Goal: Transaction & Acquisition: Book appointment/travel/reservation

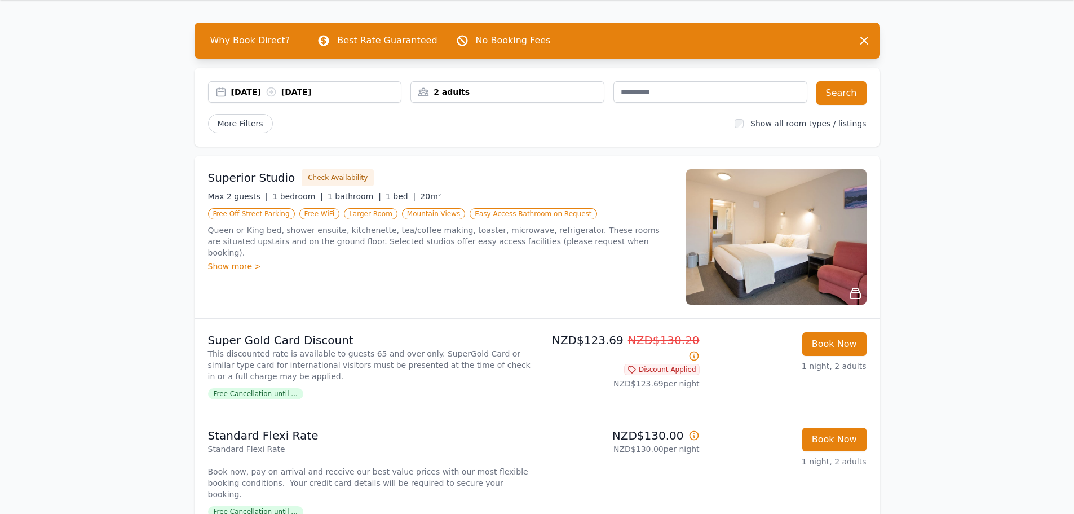
scroll to position [56, 0]
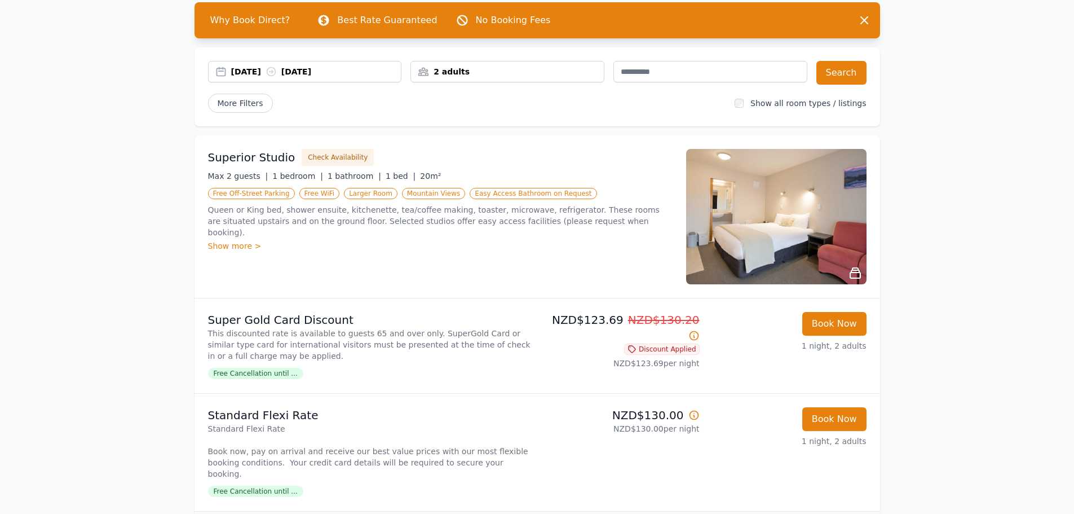
click at [477, 72] on div "2 adults" at bounding box center [507, 71] width 193 height 11
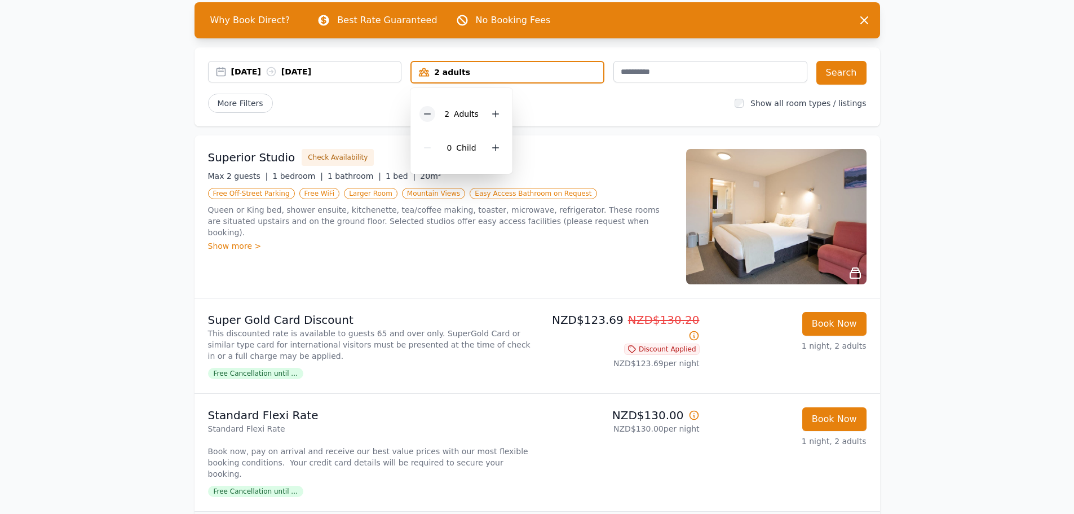
click at [431, 114] on icon at bounding box center [427, 113] width 9 height 9
click at [593, 106] on div "More Filters" at bounding box center [467, 103] width 518 height 19
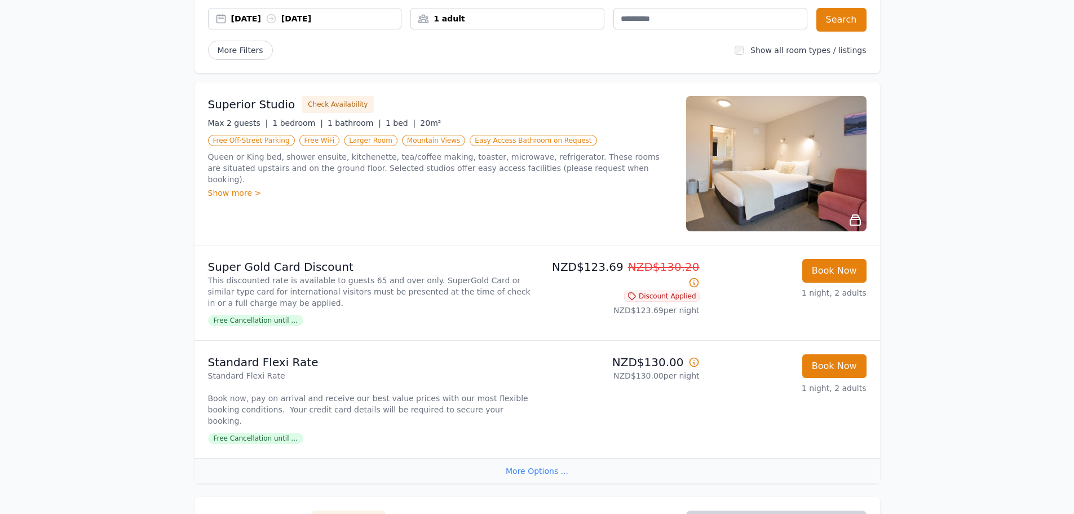
scroll to position [113, 0]
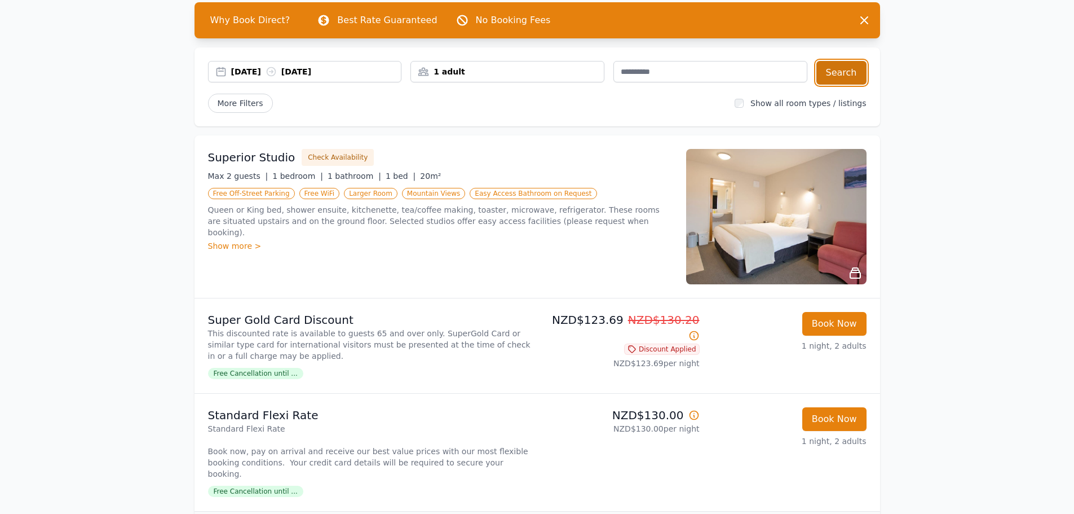
click at [843, 72] on button "Search" at bounding box center [842, 73] width 50 height 24
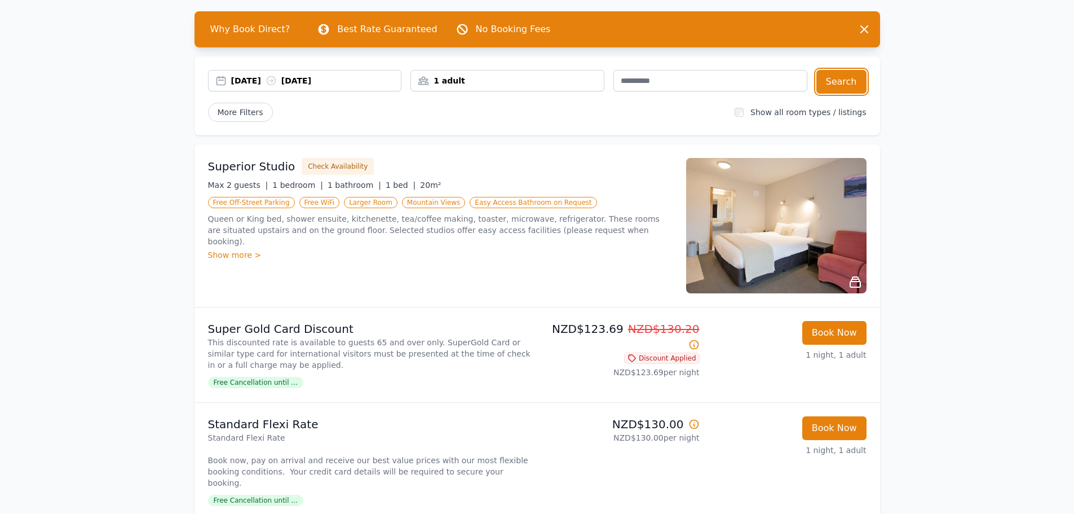
scroll to position [113, 0]
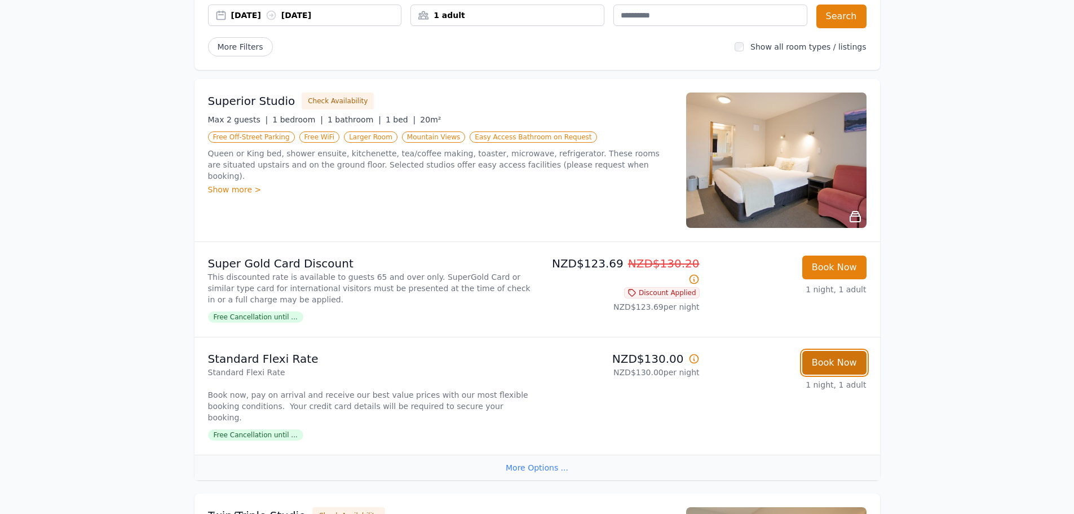
click at [833, 363] on button "Book Now" at bounding box center [834, 363] width 64 height 24
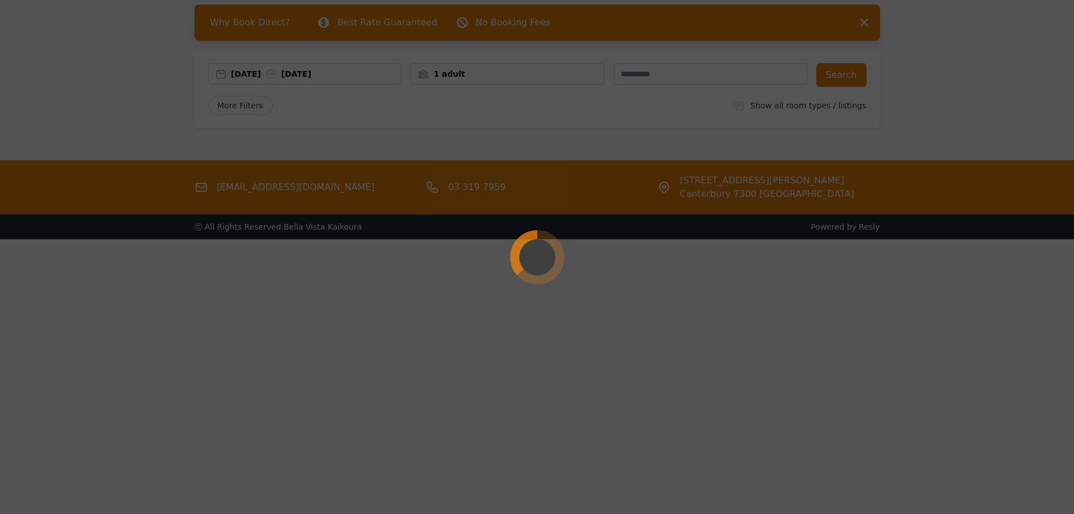
scroll to position [54, 0]
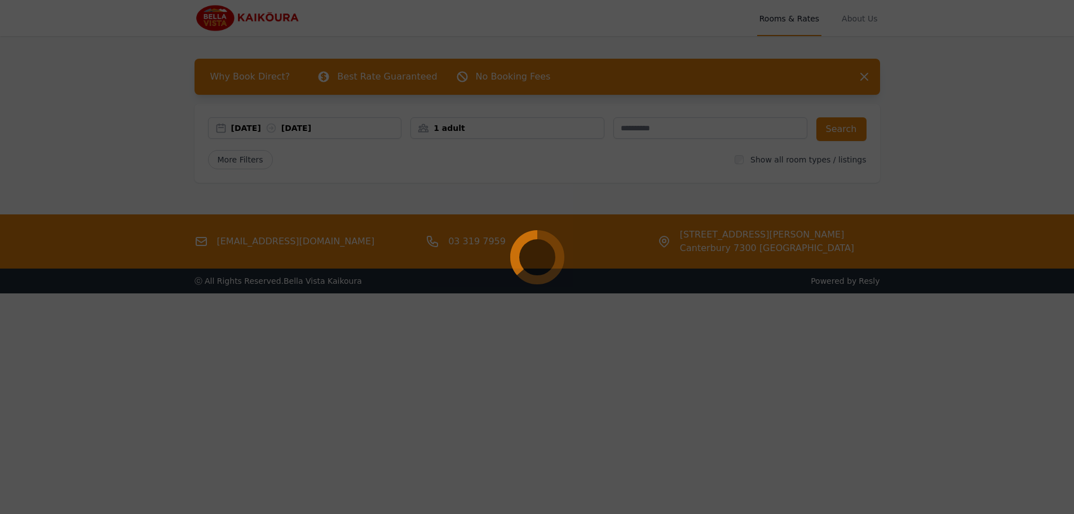
select select "**"
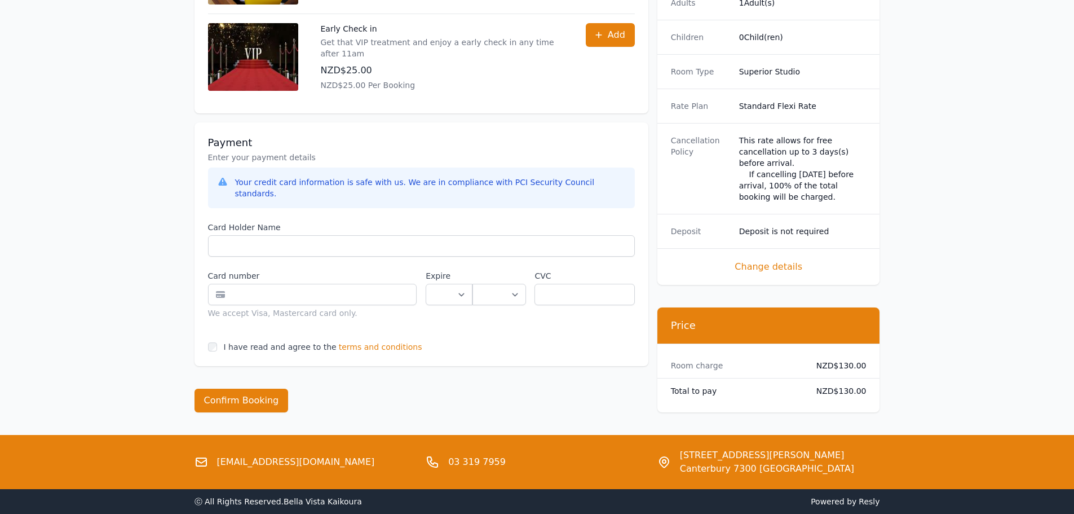
scroll to position [677, 0]
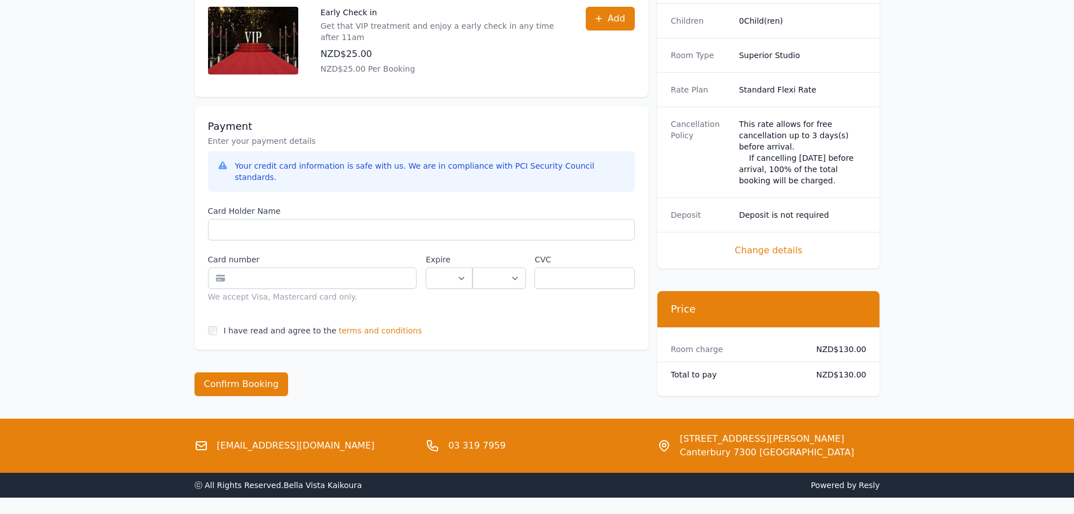
click at [763, 244] on span "Change details" at bounding box center [769, 251] width 196 height 14
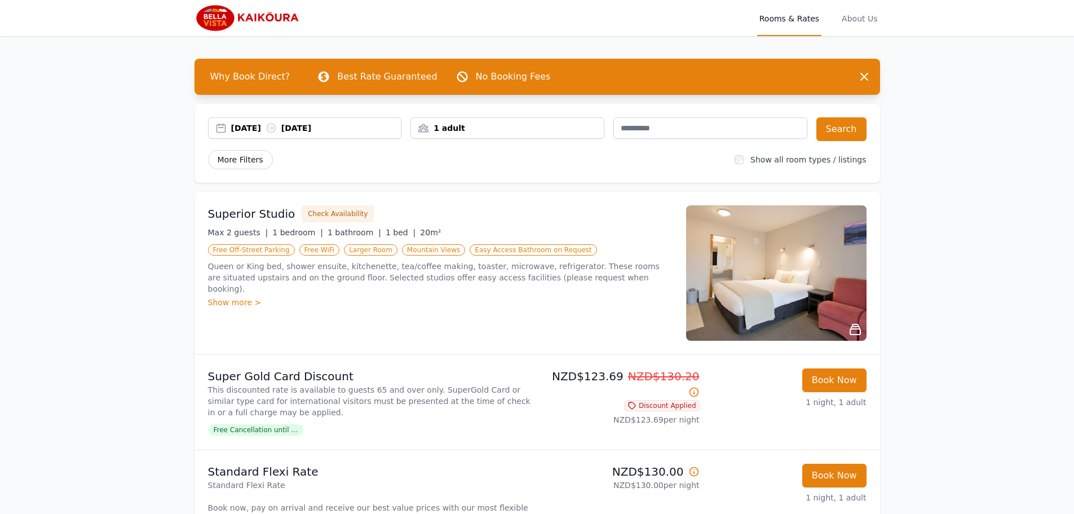
click at [247, 158] on span "More Filters" at bounding box center [240, 159] width 65 height 19
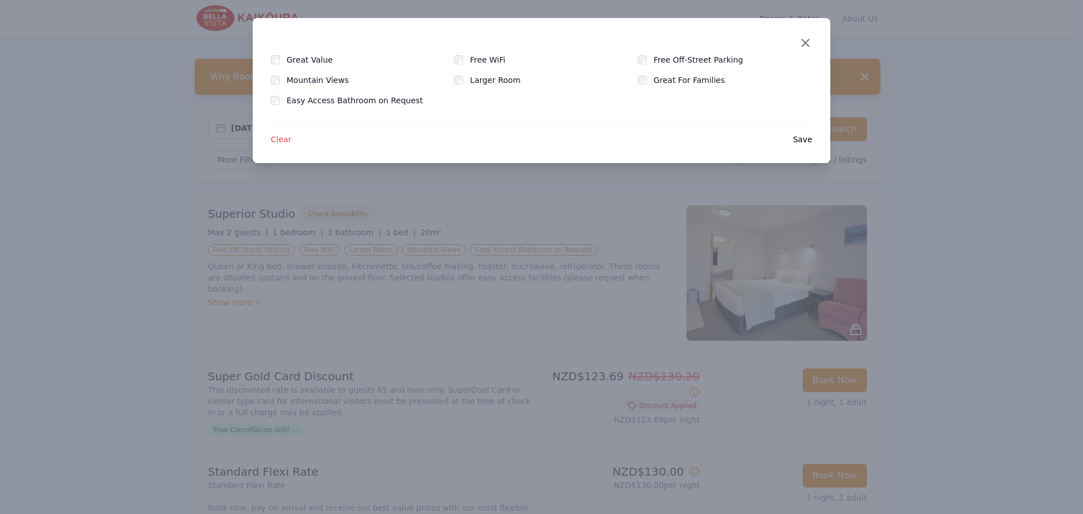
click at [807, 40] on icon "button" at bounding box center [805, 42] width 7 height 7
